Goal: Find specific page/section: Find specific page/section

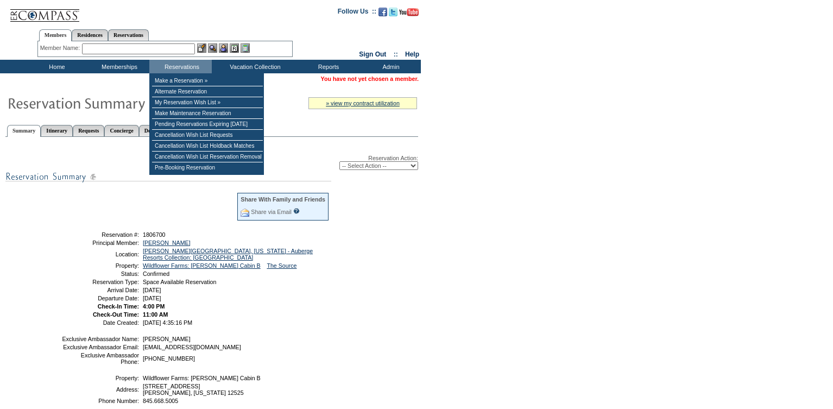
click at [142, 47] on input "text" at bounding box center [138, 48] width 113 height 11
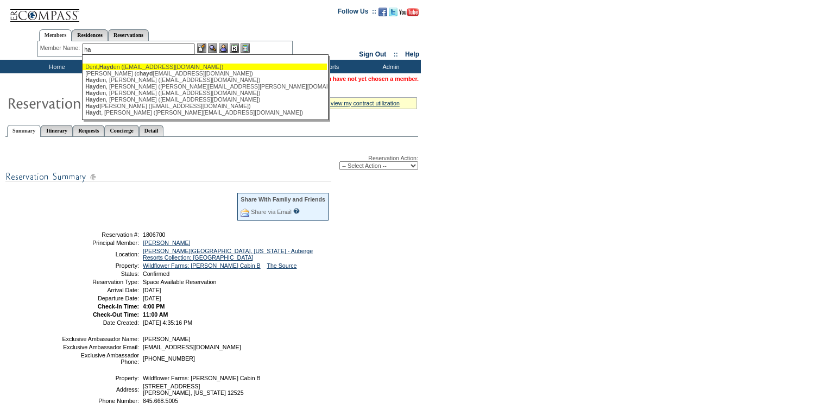
type input "h"
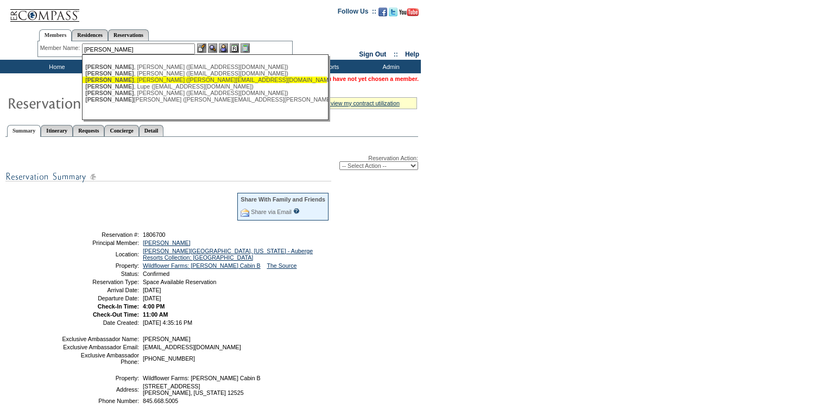
click at [130, 81] on div "[PERSON_NAME] ([PERSON_NAME][EMAIL_ADDRESS][DOMAIN_NAME])" at bounding box center [204, 80] width 239 height 7
type input "[PERSON_NAME] ([PERSON_NAME][EMAIL_ADDRESS][DOMAIN_NAME])"
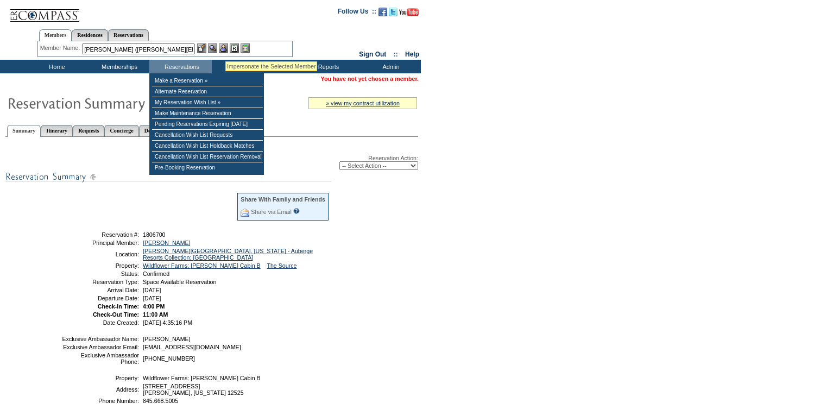
click at [225, 48] on img at bounding box center [223, 47] width 9 height 9
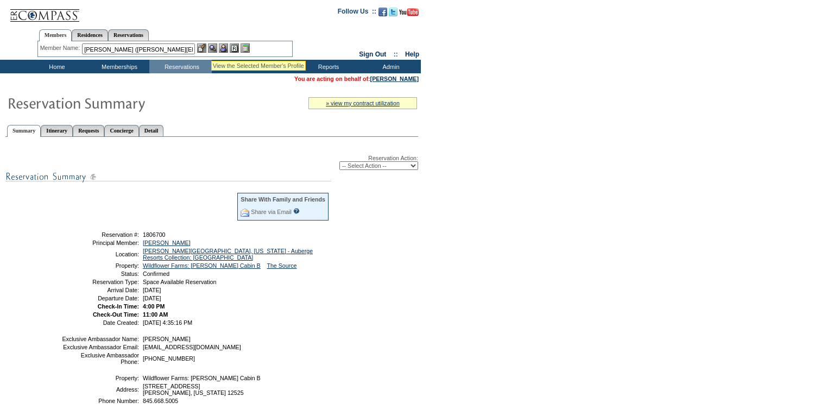
click at [215, 49] on img at bounding box center [212, 47] width 9 height 9
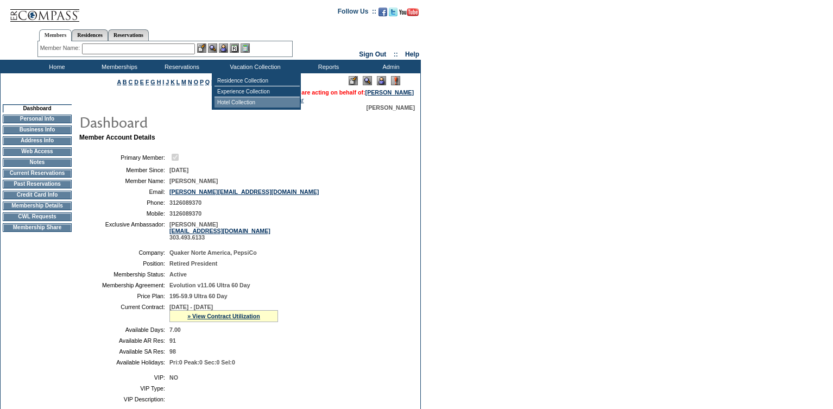
click at [243, 102] on td "Hotel Collection" at bounding box center [256, 102] width 85 height 10
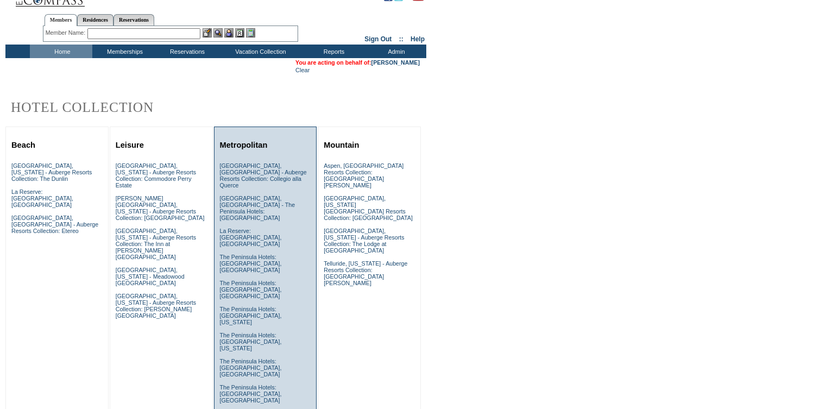
scroll to position [23, 0]
